Goal: Task Accomplishment & Management: Complete application form

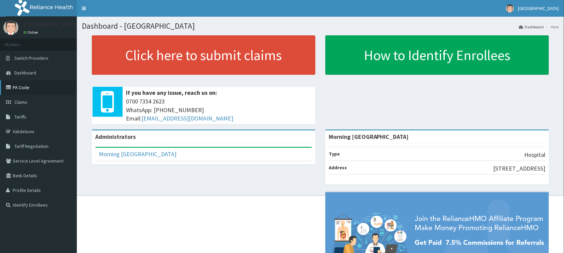
click at [22, 86] on link "PA Code" at bounding box center [38, 87] width 77 height 15
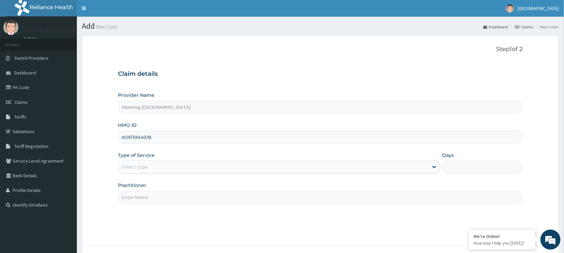
type input "AOF/10040/B"
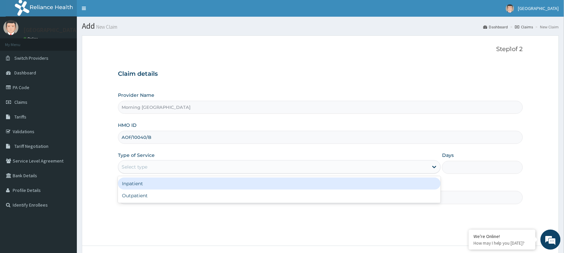
click at [152, 166] on div "Select type" at bounding box center [273, 167] width 310 height 11
click at [149, 183] on div "Inpatient" at bounding box center [279, 184] width 323 height 12
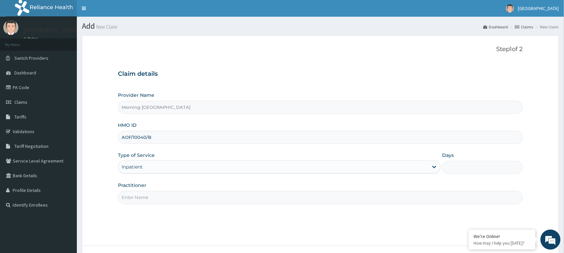
click at [151, 194] on input "Practitioner" at bounding box center [320, 197] width 405 height 13
click at [146, 197] on input "Practitioner" at bounding box center [320, 197] width 405 height 13
click at [355, 204] on input "[PERSON_NAME]" at bounding box center [320, 197] width 405 height 13
type input "[PERSON_NAME]"
click at [471, 165] on input "Days" at bounding box center [482, 167] width 81 height 13
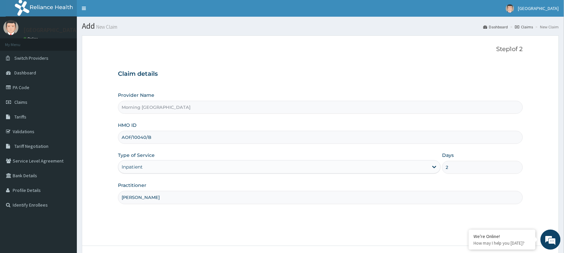
type input "2"
click at [445, 214] on div "Step 1 of 2 Claim details Provider Name Morning Star Medical Centre HMO ID AOF/…" at bounding box center [320, 141] width 405 height 190
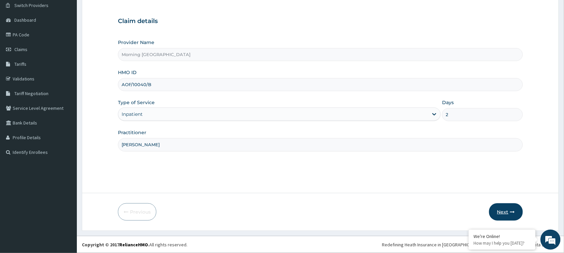
click at [505, 208] on button "Next" at bounding box center [506, 212] width 34 height 17
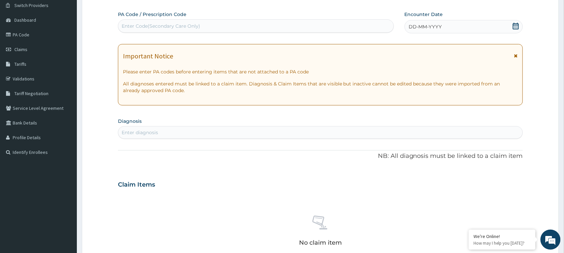
click at [157, 19] on div "Enter Code(Secondary Care Only)" at bounding box center [256, 25] width 276 height 13
type input "PA/60BA83"
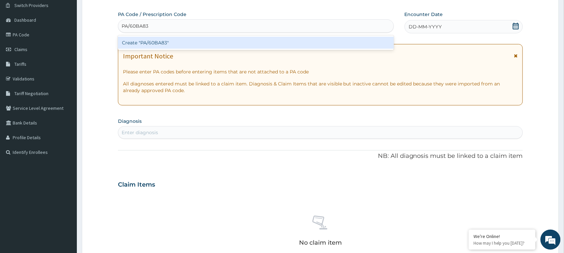
click at [163, 40] on div "Create "PA/60BA83"" at bounding box center [256, 43] width 276 height 12
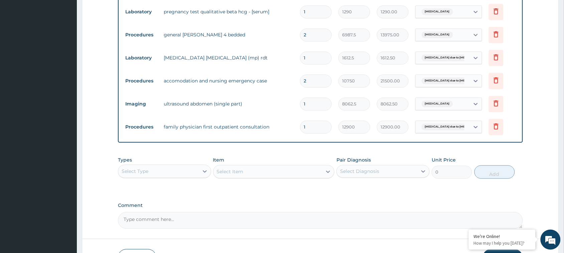
scroll to position [206, 0]
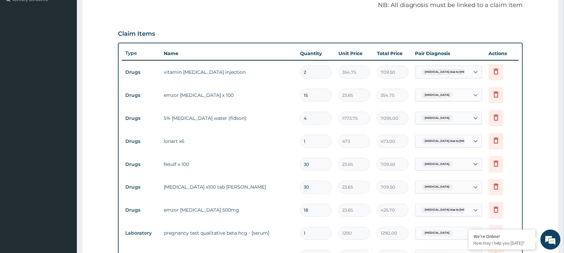
click at [457, 18] on div "PA Code / Prescription Code PA/60BA83 Encounter Date 13-10-2025 Important Notic…" at bounding box center [320, 154] width 405 height 593
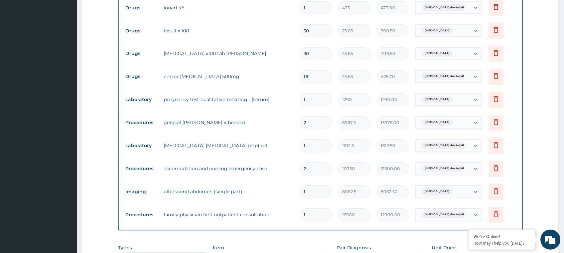
scroll to position [473, 0]
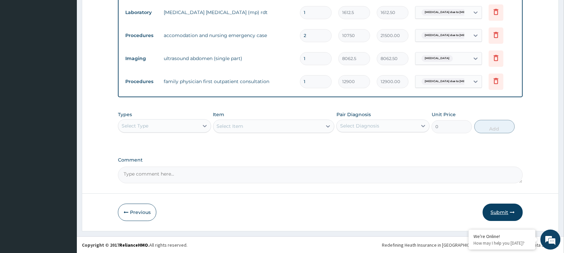
click at [509, 209] on button "Submit" at bounding box center [503, 212] width 40 height 17
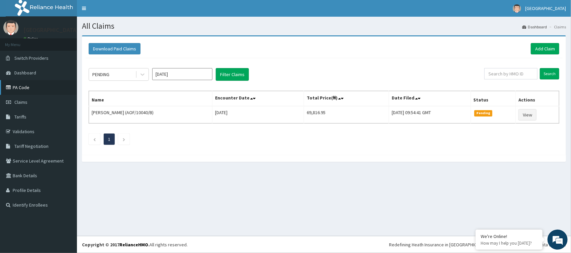
click at [34, 86] on link "PA Code" at bounding box center [38, 87] width 77 height 15
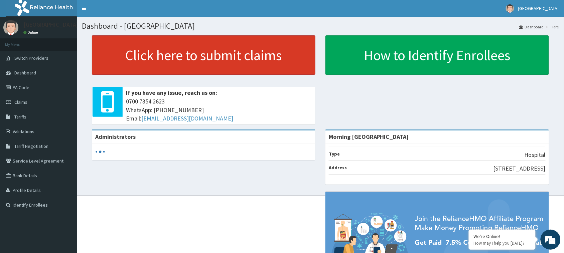
click at [145, 63] on link "Click here to submit claims" at bounding box center [204, 54] width 224 height 39
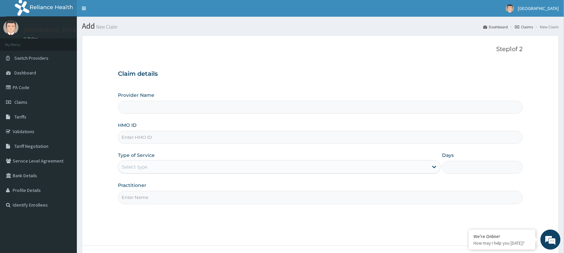
click at [154, 130] on div "HMO ID" at bounding box center [320, 133] width 405 height 22
click at [157, 138] on input "HMO ID" at bounding box center [320, 137] width 405 height 13
type input "D"
type input "Morning [GEOGRAPHIC_DATA]"
type input "DFD/10300/C"
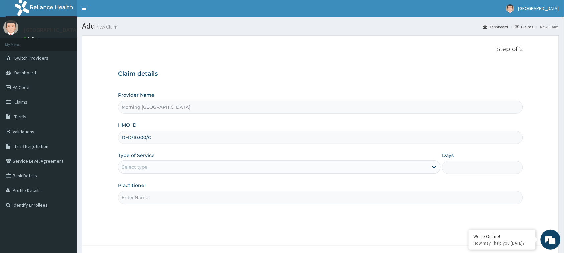
click at [150, 167] on div "Select type" at bounding box center [273, 167] width 310 height 11
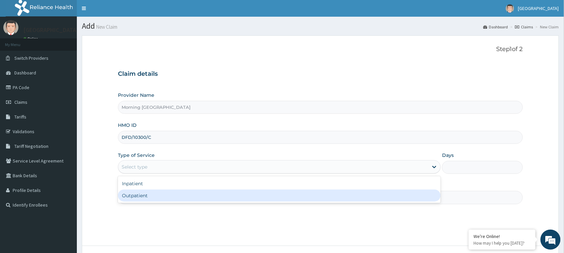
click at [143, 192] on div "Outpatient" at bounding box center [279, 196] width 323 height 12
type input "1"
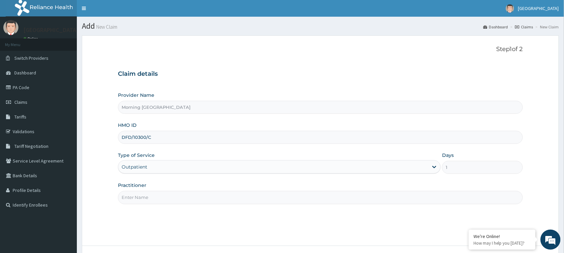
click at [143, 191] on div "Practitioner" at bounding box center [320, 193] width 405 height 22
click at [149, 200] on input "Practitioner" at bounding box center [320, 197] width 405 height 13
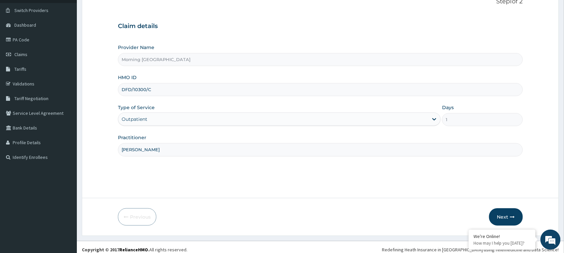
scroll to position [53, 0]
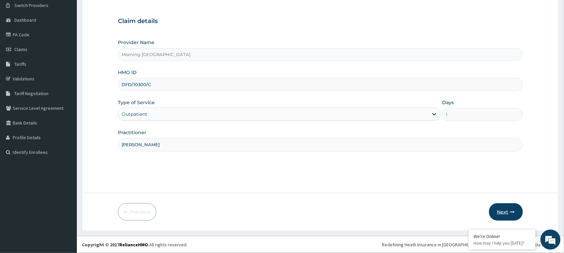
type input "[PERSON_NAME]"
click at [510, 211] on icon "button" at bounding box center [512, 212] width 5 height 5
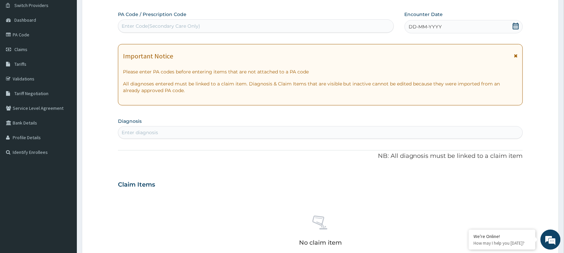
click at [141, 19] on div "Enter Code(Secondary Care Only)" at bounding box center [256, 25] width 276 height 13
type input "PA/6A9742"
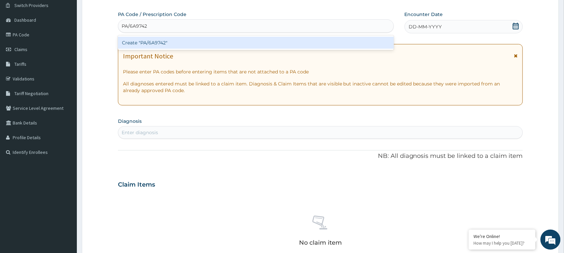
click at [157, 39] on div "Create "PA/6A9742"" at bounding box center [256, 43] width 276 height 12
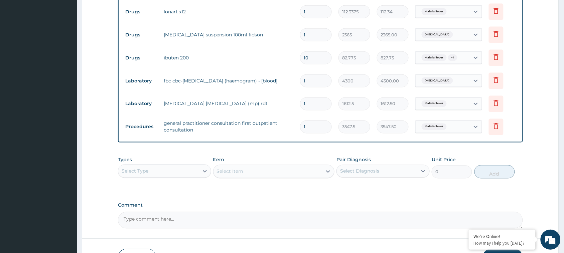
scroll to position [68, 0]
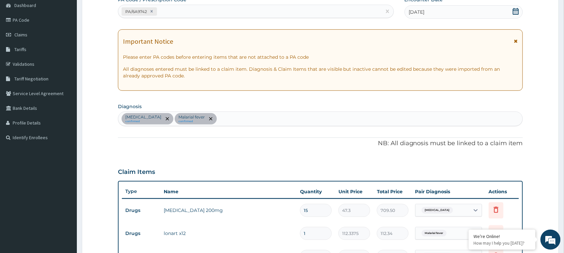
click at [496, 162] on div "Claim Items" at bounding box center [320, 170] width 405 height 17
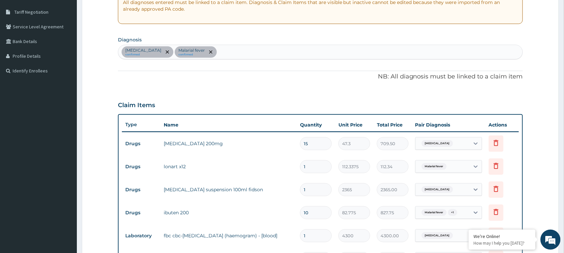
scroll to position [151, 0]
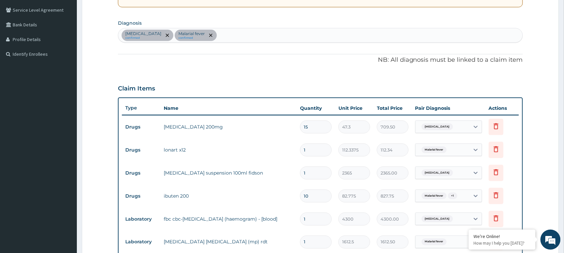
click at [432, 70] on div "PA Code / Prescription Code PA/6A9742 Encounter Date [DATE] Important Notice Pl…" at bounding box center [320, 140] width 405 height 455
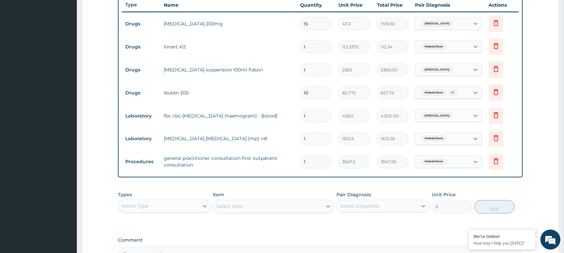
scroll to position [335, 0]
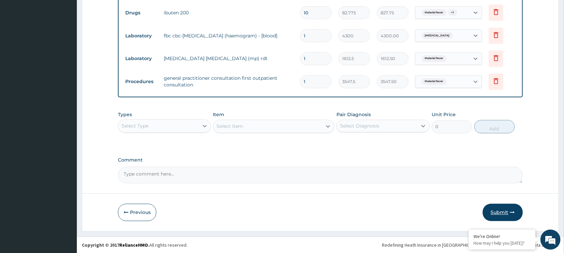
click at [508, 212] on button "Submit" at bounding box center [503, 212] width 40 height 17
